Goal: Information Seeking & Learning: Find specific fact

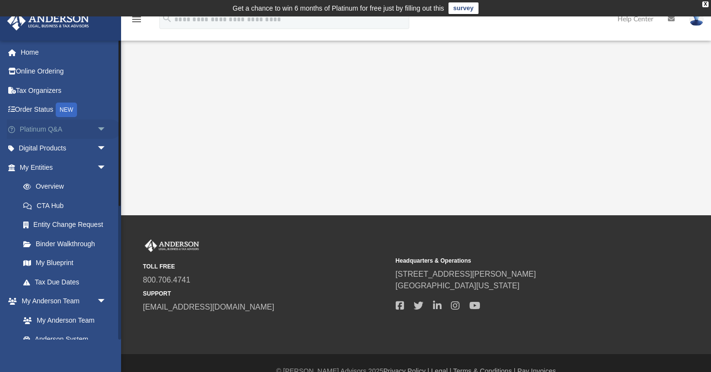
click at [38, 130] on link "Platinum Q&A arrow_drop_down" at bounding box center [64, 129] width 114 height 19
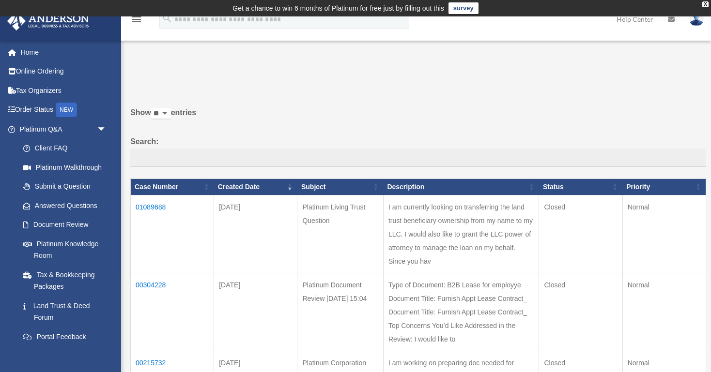
click at [155, 204] on td "01089688" at bounding box center [172, 234] width 83 height 78
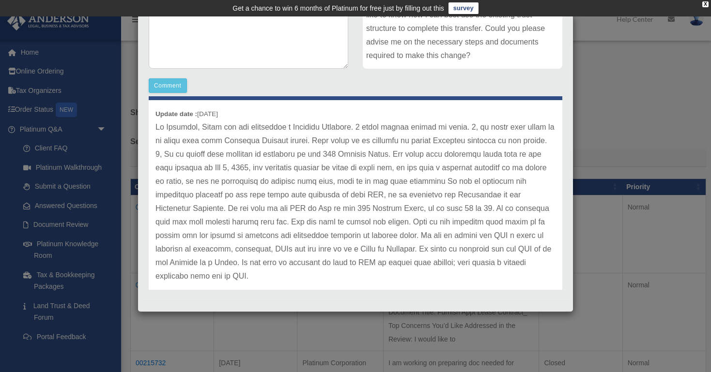
scroll to position [239, 0]
